Goal: Check status: Check status

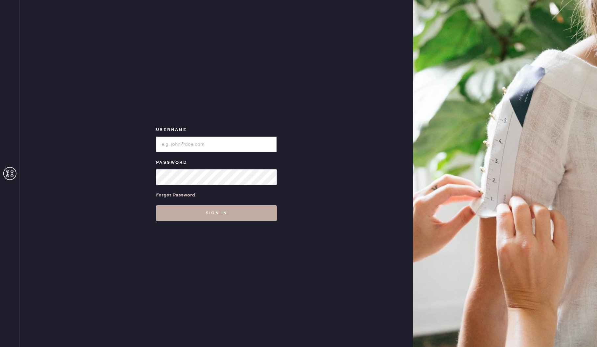
type input "reformationsoho"
click at [231, 215] on button "Sign in" at bounding box center [216, 214] width 121 height 16
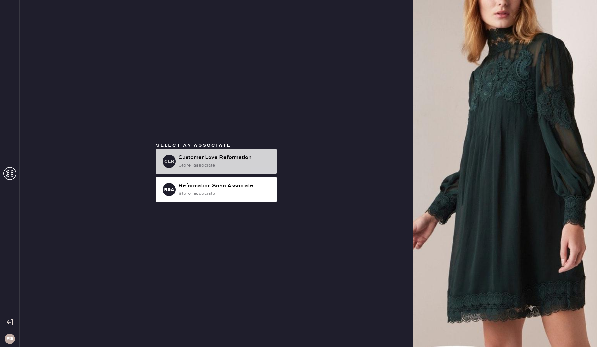
click at [249, 161] on div "Customer Love Reformation" at bounding box center [224, 158] width 93 height 8
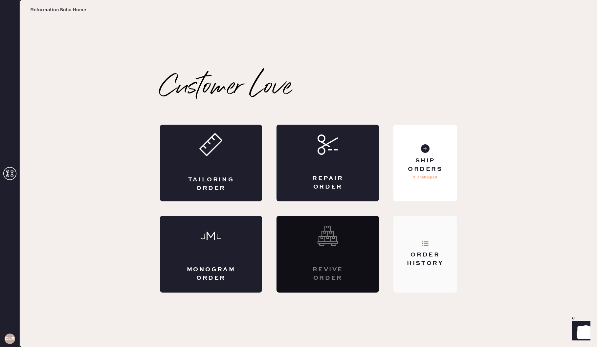
click at [425, 262] on div "Order History" at bounding box center [425, 259] width 53 height 16
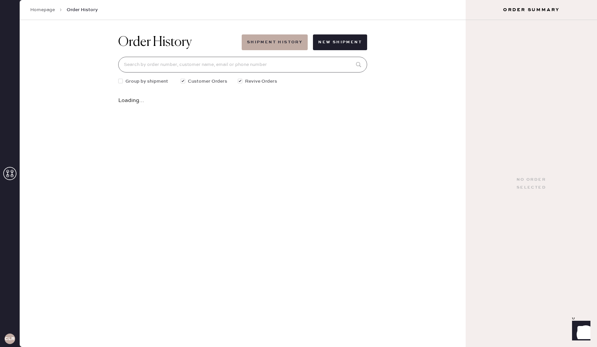
click at [269, 68] on input at bounding box center [242, 65] width 249 height 16
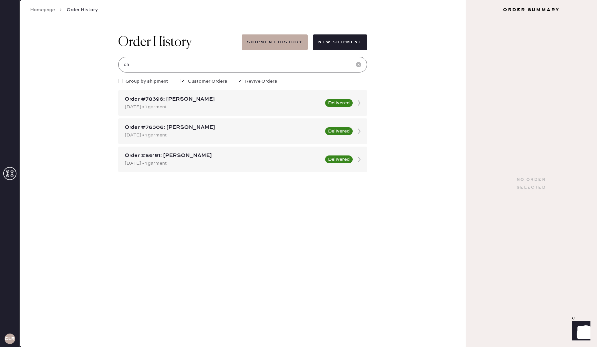
type input "c"
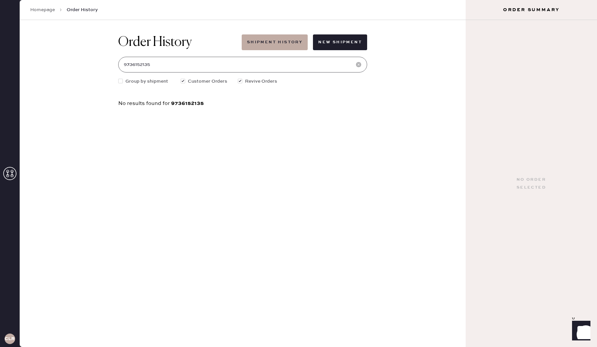
type input "9736152135"
